Goal: Transaction & Acquisition: Purchase product/service

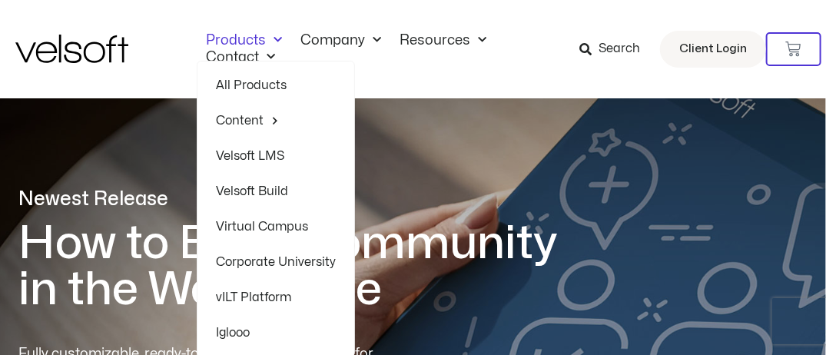
click at [246, 35] on link "Products" at bounding box center [244, 40] width 95 height 17
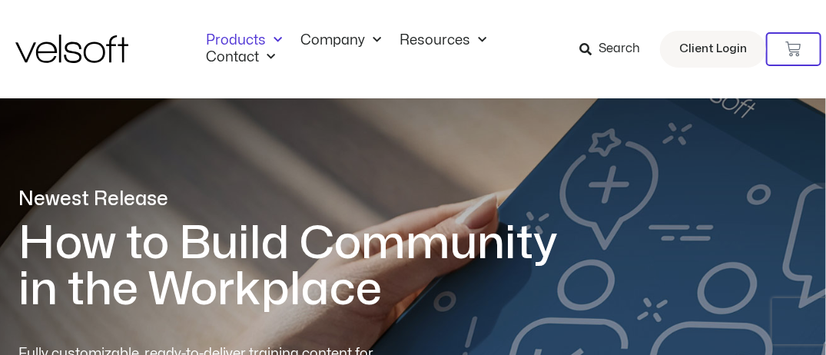
click at [246, 35] on link "Products" at bounding box center [244, 40] width 95 height 17
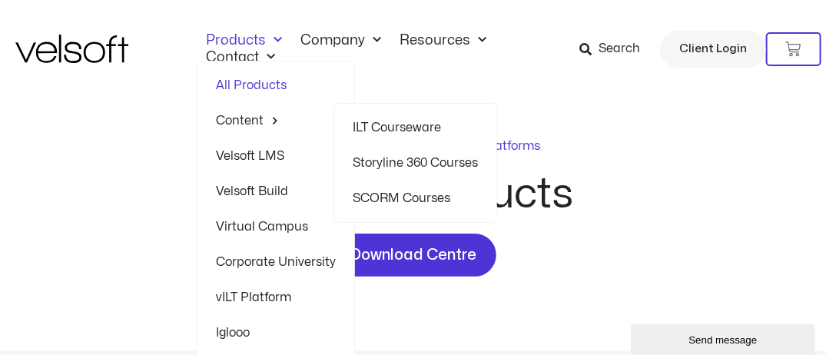
click at [394, 166] on link "Storyline 360 Courses" at bounding box center [415, 162] width 125 height 35
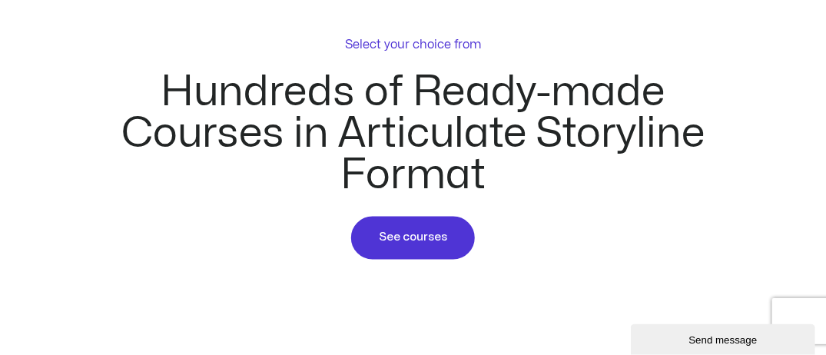
scroll to position [846, 0]
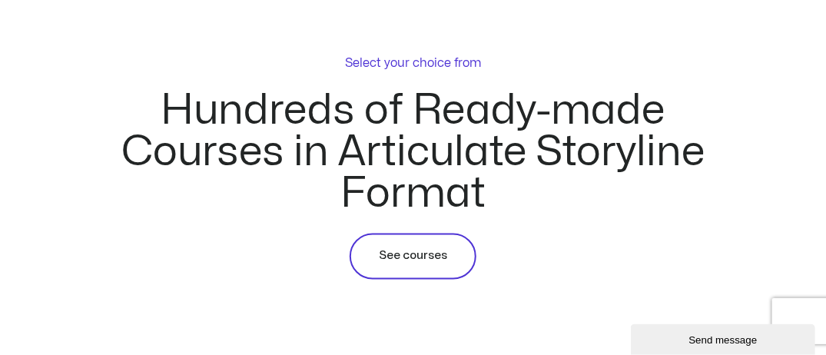
click at [414, 266] on link "See courses" at bounding box center [413, 257] width 127 height 46
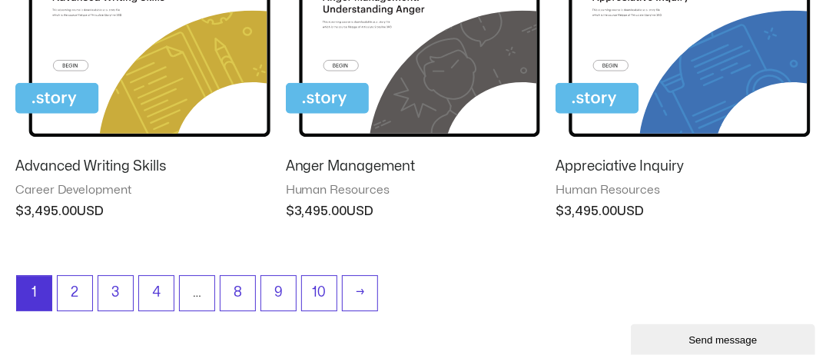
scroll to position [1461, 0]
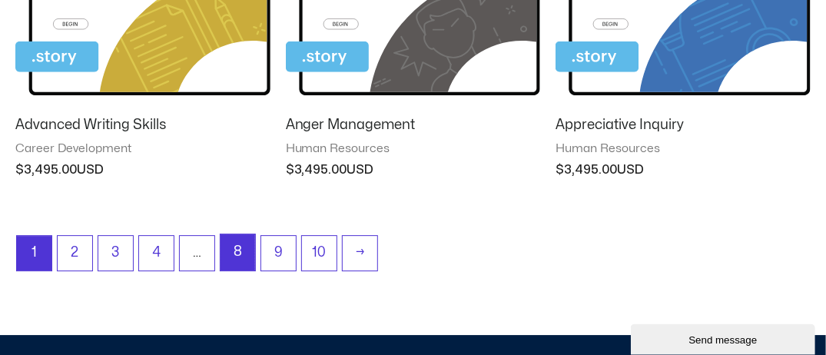
click at [222, 258] on link "8" at bounding box center [238, 252] width 35 height 36
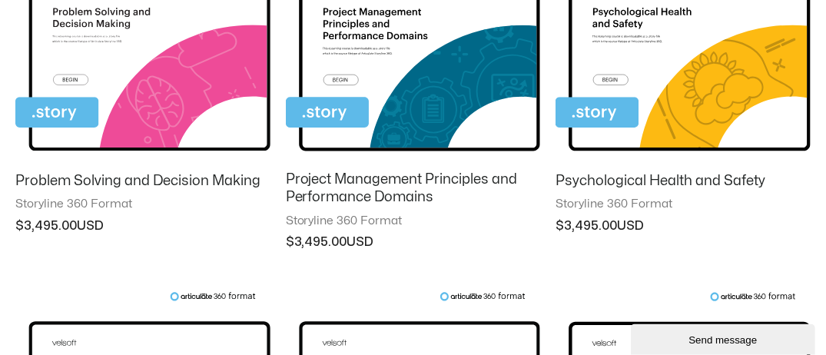
scroll to position [1505, 0]
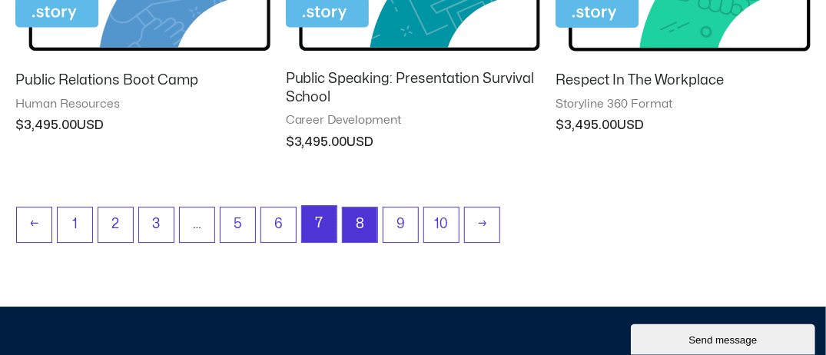
click at [318, 234] on link "7" at bounding box center [319, 224] width 35 height 36
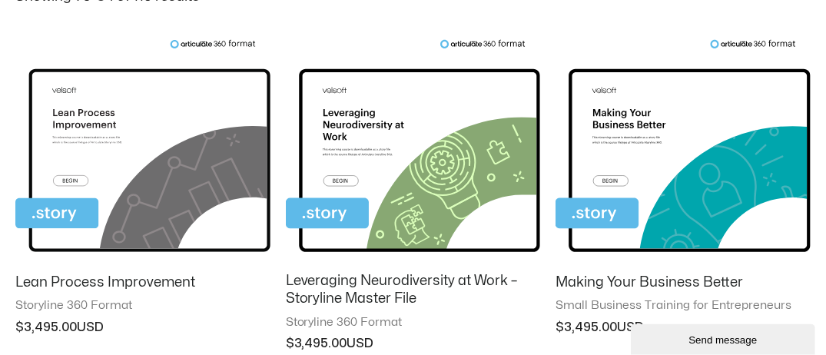
scroll to position [231, 0]
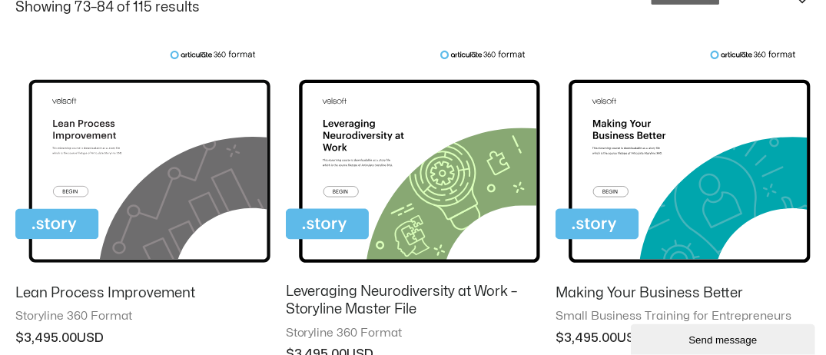
click at [171, 175] on img at bounding box center [142, 161] width 255 height 222
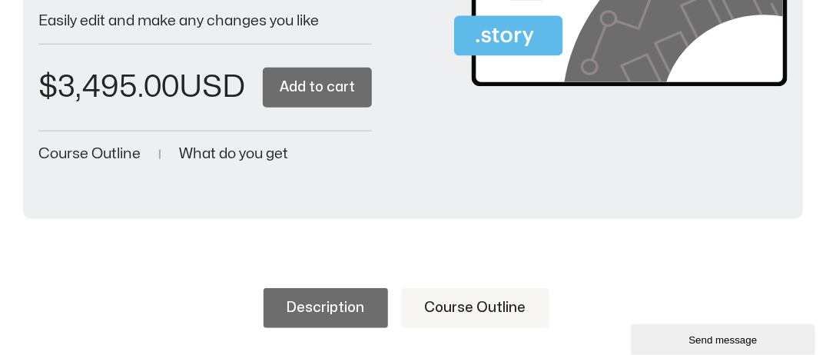
scroll to position [307, 0]
